Goal: Transaction & Acquisition: Purchase product/service

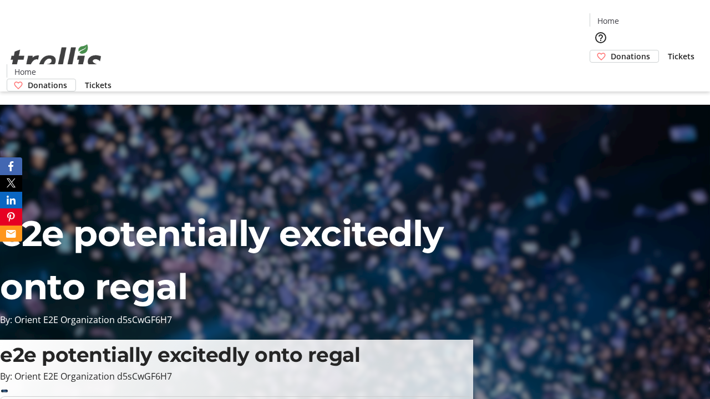
click at [611, 50] on span "Donations" at bounding box center [630, 56] width 39 height 12
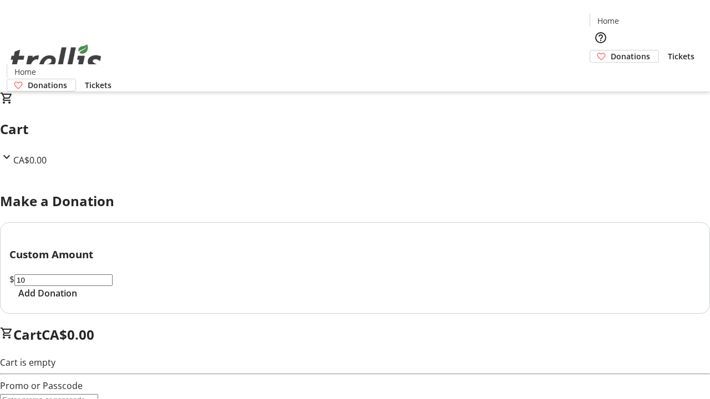
click at [77, 300] on span "Add Donation" at bounding box center [47, 293] width 59 height 13
select select "CA"
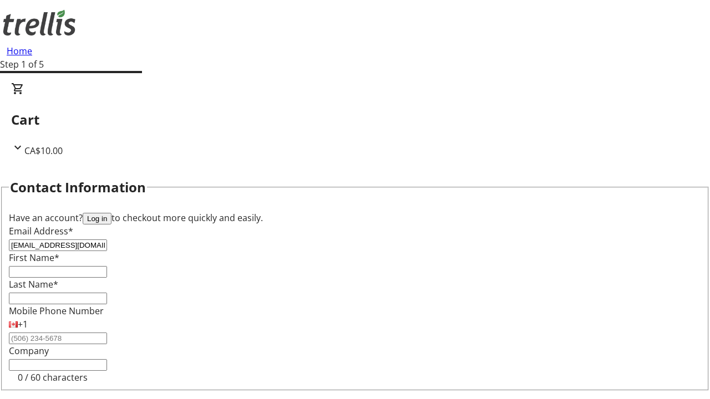
type input "[EMAIL_ADDRESS][DOMAIN_NAME]"
type input "Destinee"
type input "[PERSON_NAME]"
type input "[STREET_ADDRESS][PERSON_NAME]"
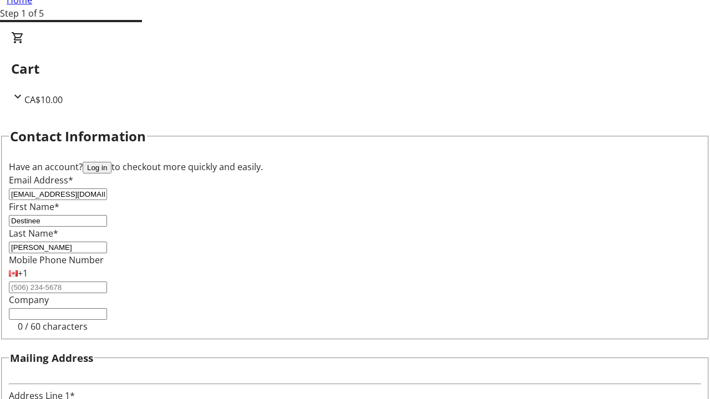
type input "Kelowna"
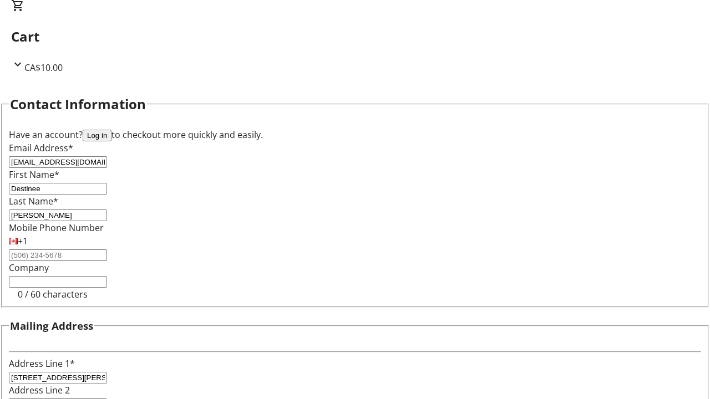
select select "BC"
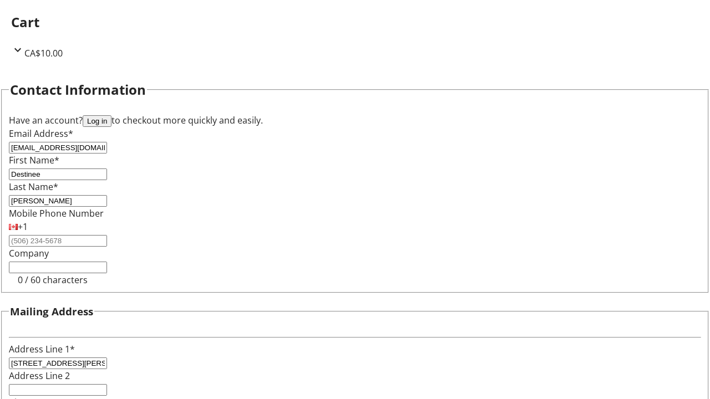
type input "Kelowna"
type input "V1Y 0C2"
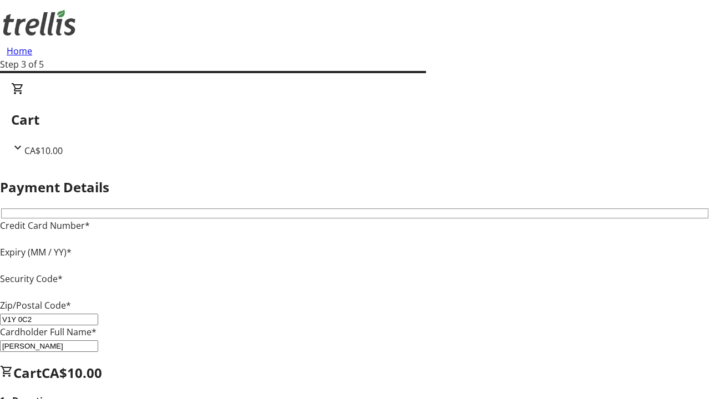
type input "V1Y 0C2"
